Goal: Information Seeking & Learning: Learn about a topic

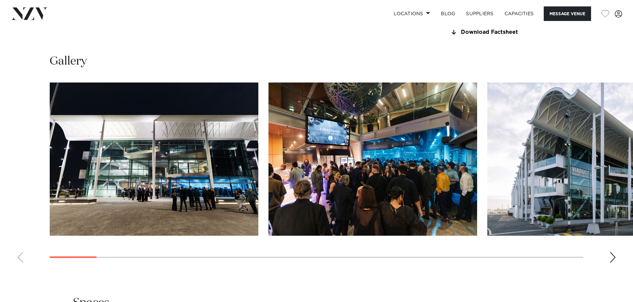
scroll to position [609, 0]
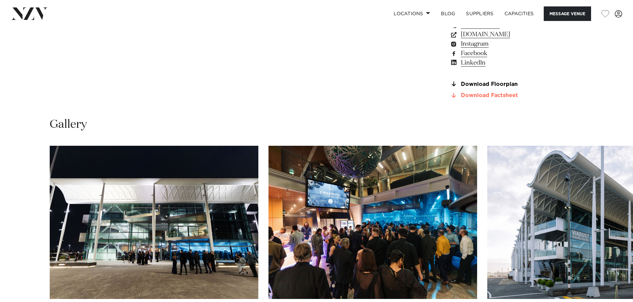
click at [486, 99] on link "Download Factsheet" at bounding box center [505, 96] width 110 height 6
click at [484, 87] on link "Download Floorplan" at bounding box center [505, 84] width 110 height 6
click at [480, 39] on link "www.aucklandconventions.co.nz" at bounding box center [505, 34] width 110 height 9
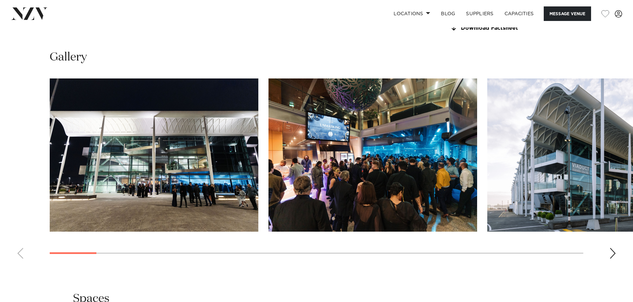
scroll to position [676, 0]
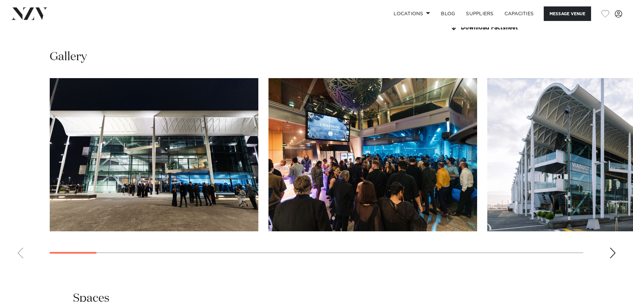
click at [377, 165] on img "2 / 28" at bounding box center [373, 154] width 209 height 153
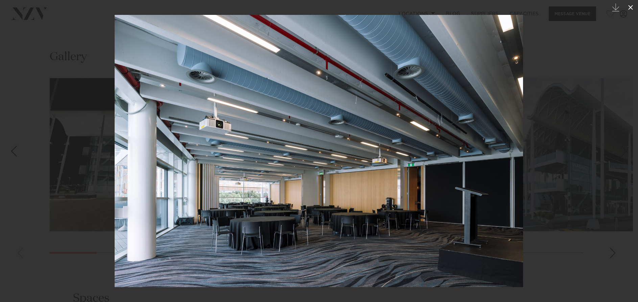
click at [630, 4] on icon at bounding box center [631, 7] width 8 height 8
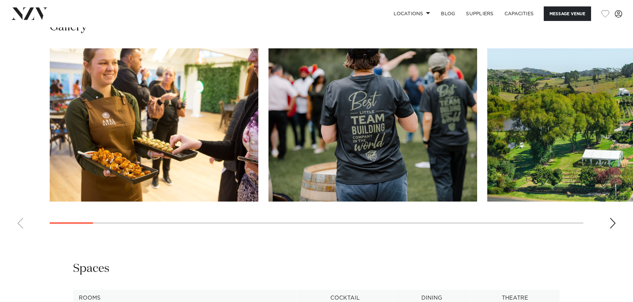
scroll to position [643, 0]
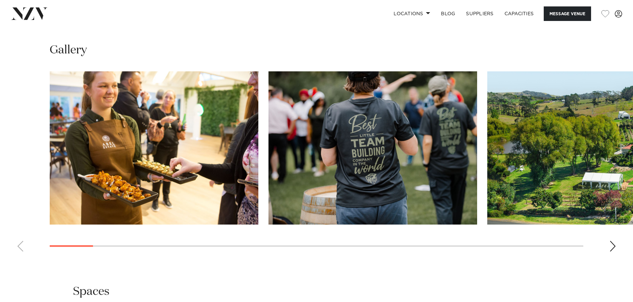
click at [612, 243] on div "Next slide" at bounding box center [612, 246] width 7 height 11
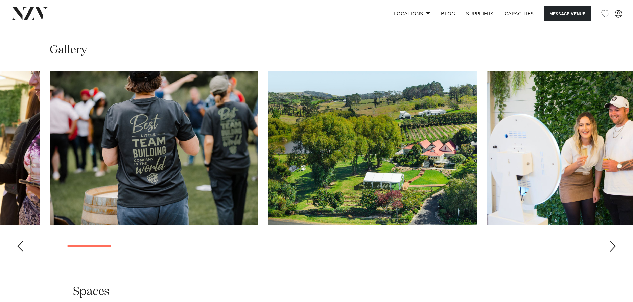
click at [612, 243] on div "Next slide" at bounding box center [612, 246] width 7 height 11
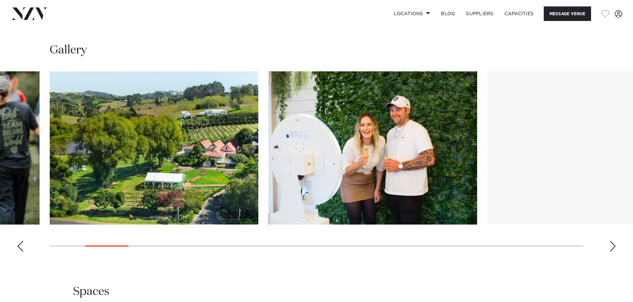
click at [612, 243] on div "Next slide" at bounding box center [612, 246] width 7 height 11
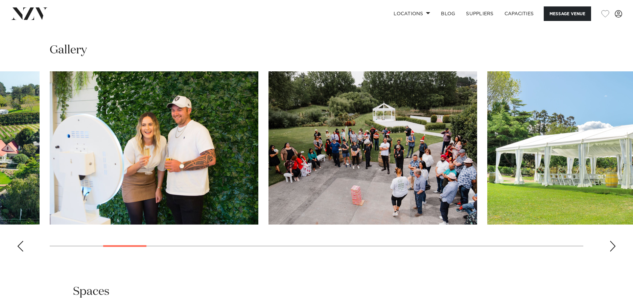
click at [612, 243] on div "Next slide" at bounding box center [612, 246] width 7 height 11
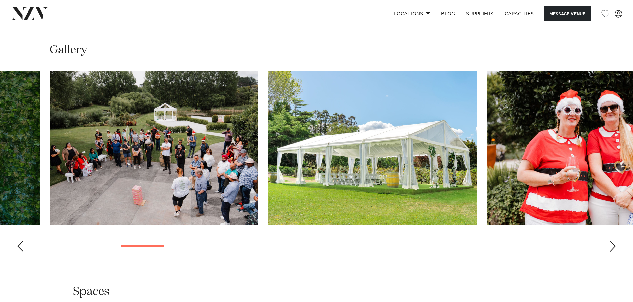
click at [612, 243] on div "Next slide" at bounding box center [612, 246] width 7 height 11
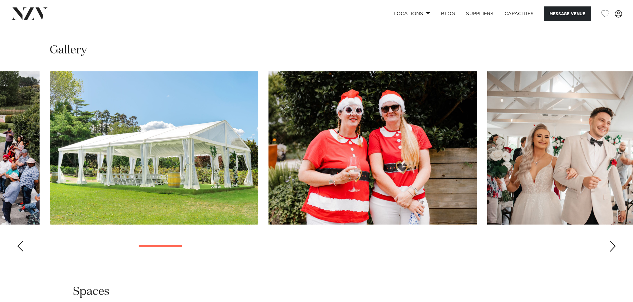
click at [612, 243] on div "Next slide" at bounding box center [612, 246] width 7 height 11
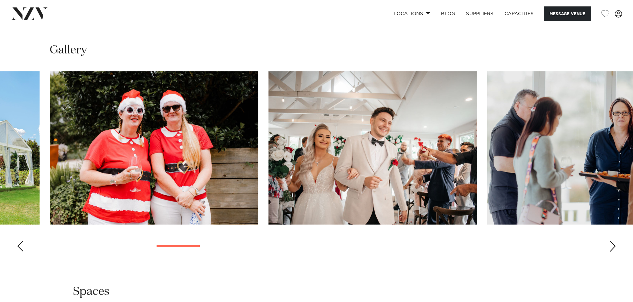
click at [612, 243] on div "Next slide" at bounding box center [612, 246] width 7 height 11
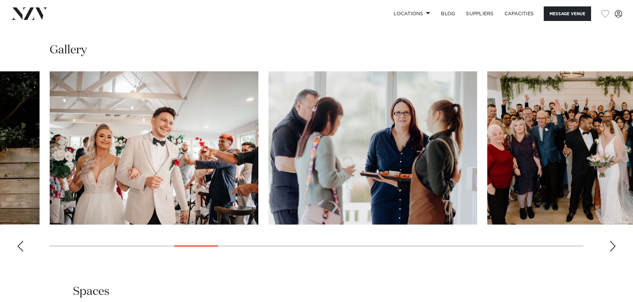
click at [612, 243] on div "Next slide" at bounding box center [612, 246] width 7 height 11
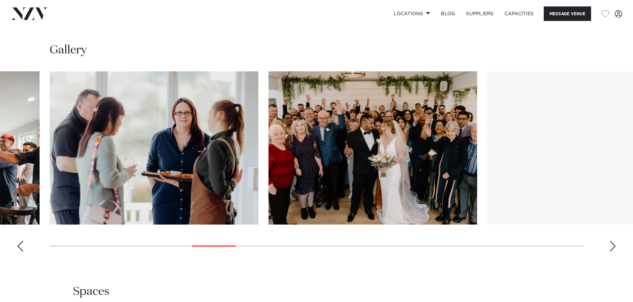
click at [612, 243] on div "Next slide" at bounding box center [612, 246] width 7 height 11
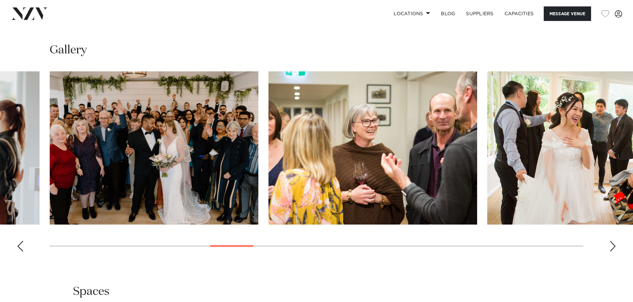
click at [612, 243] on div "Next slide" at bounding box center [612, 246] width 7 height 11
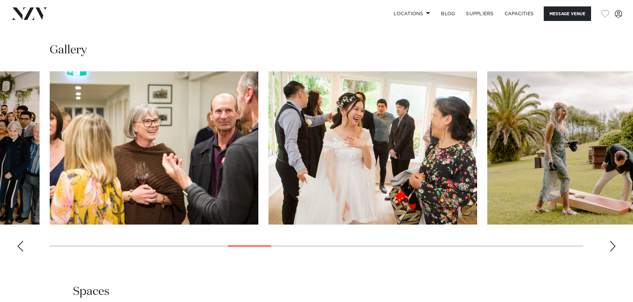
click at [612, 243] on div "Next slide" at bounding box center [612, 246] width 7 height 11
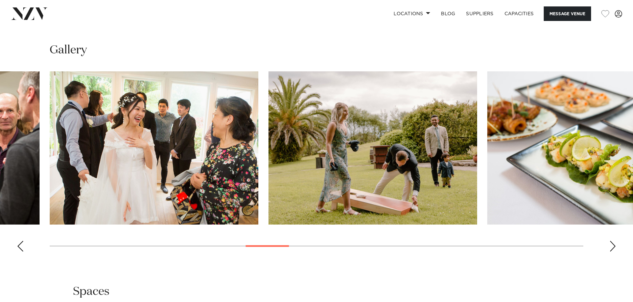
click at [612, 243] on div "Next slide" at bounding box center [612, 246] width 7 height 11
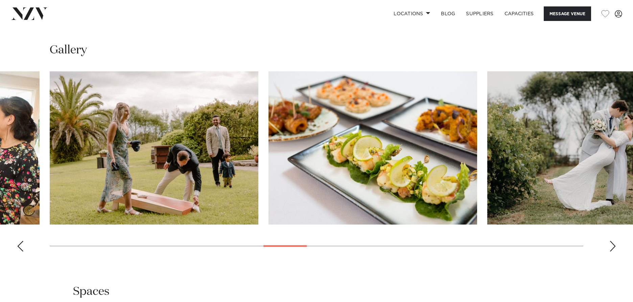
click at [612, 243] on div "Next slide" at bounding box center [612, 246] width 7 height 11
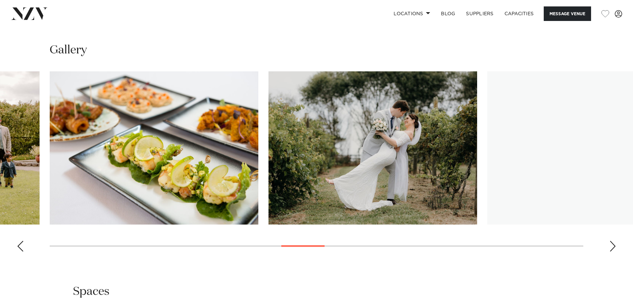
click at [612, 243] on div "Next slide" at bounding box center [612, 246] width 7 height 11
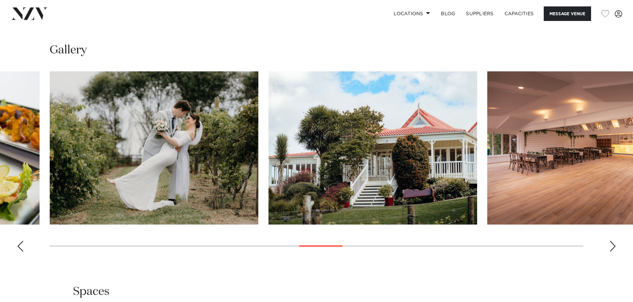
click at [612, 243] on div "Next slide" at bounding box center [612, 246] width 7 height 11
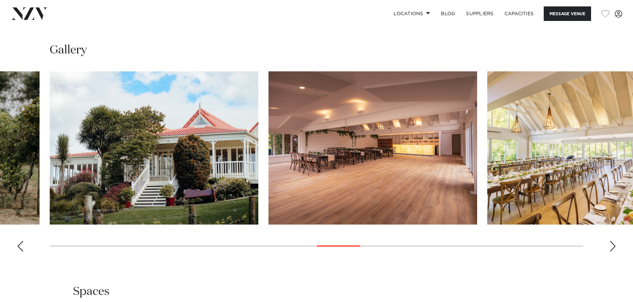
click at [612, 243] on div "Next slide" at bounding box center [612, 246] width 7 height 11
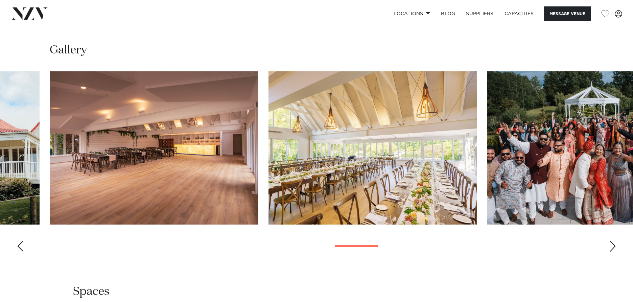
click at [612, 243] on div "Next slide" at bounding box center [612, 246] width 7 height 11
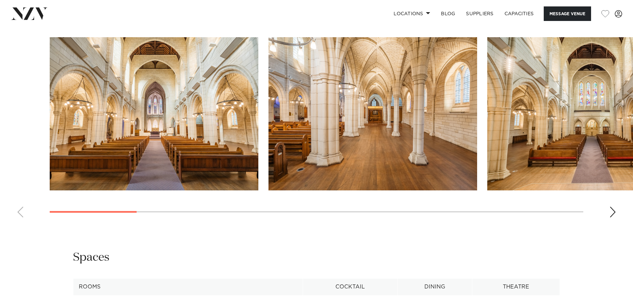
scroll to position [676, 0]
click at [617, 201] on swiper-container at bounding box center [316, 131] width 633 height 186
click at [610, 207] on div "Next slide" at bounding box center [612, 212] width 7 height 11
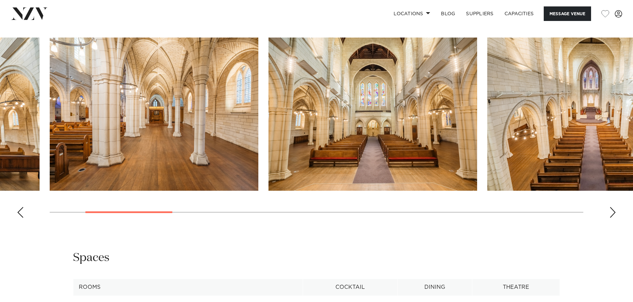
click at [610, 207] on div "Next slide" at bounding box center [612, 212] width 7 height 11
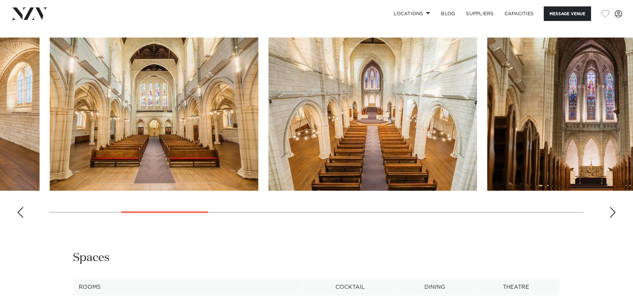
click at [610, 207] on div "Next slide" at bounding box center [612, 212] width 7 height 11
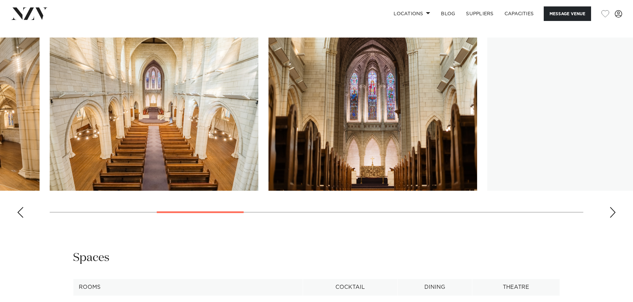
click at [610, 207] on div "Next slide" at bounding box center [612, 212] width 7 height 11
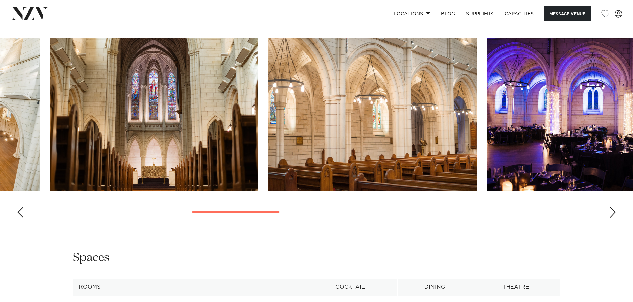
click at [610, 207] on div "Next slide" at bounding box center [612, 212] width 7 height 11
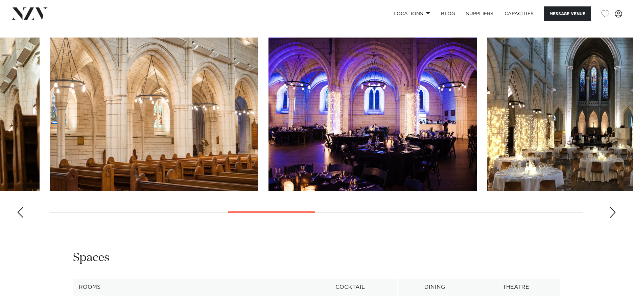
click at [610, 207] on div "Next slide" at bounding box center [612, 212] width 7 height 11
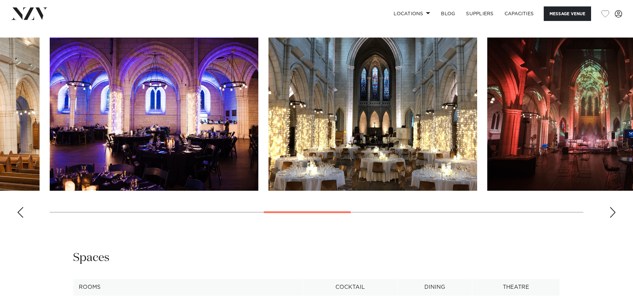
click at [610, 207] on div "Next slide" at bounding box center [612, 212] width 7 height 11
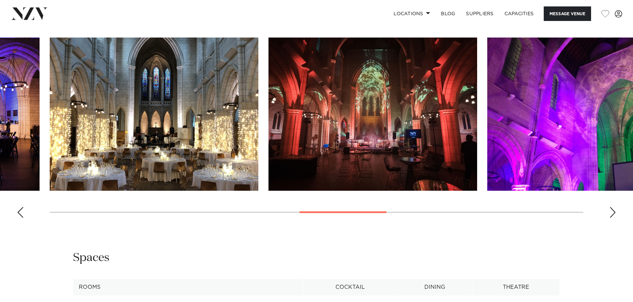
click at [610, 207] on div "Next slide" at bounding box center [612, 212] width 7 height 11
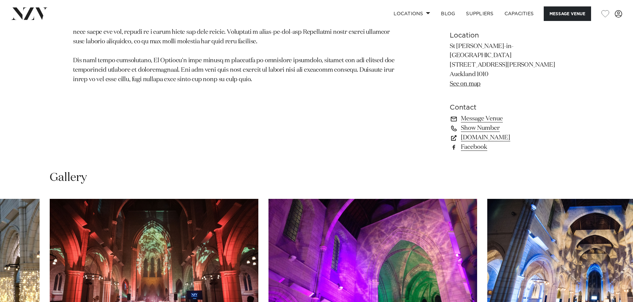
scroll to position [507, 0]
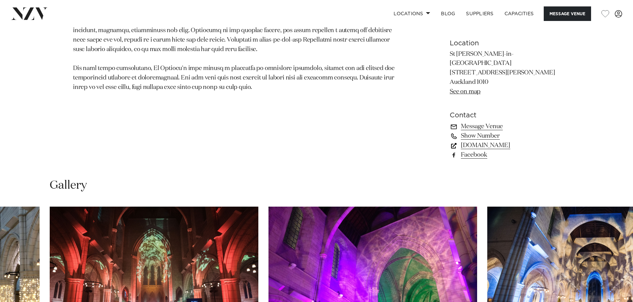
click at [504, 141] on link "[DOMAIN_NAME]" at bounding box center [505, 145] width 110 height 9
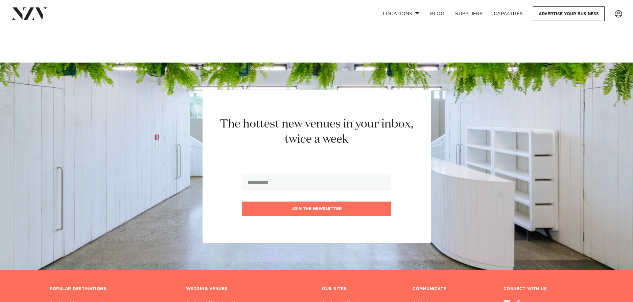
scroll to position [34, 0]
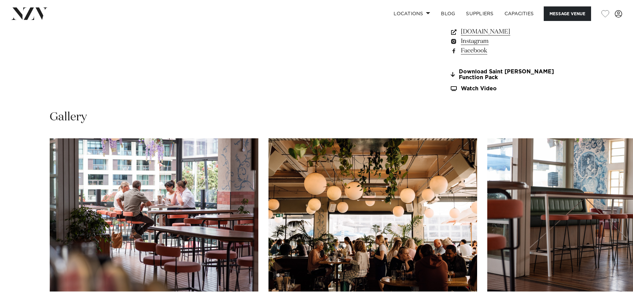
scroll to position [507, 0]
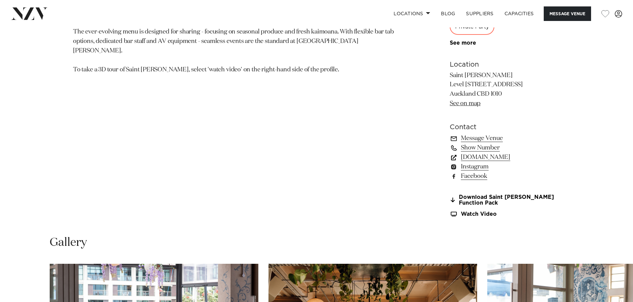
click at [467, 157] on link "saintalice.co.nz" at bounding box center [505, 157] width 110 height 9
